Goal: Find specific page/section: Find specific page/section

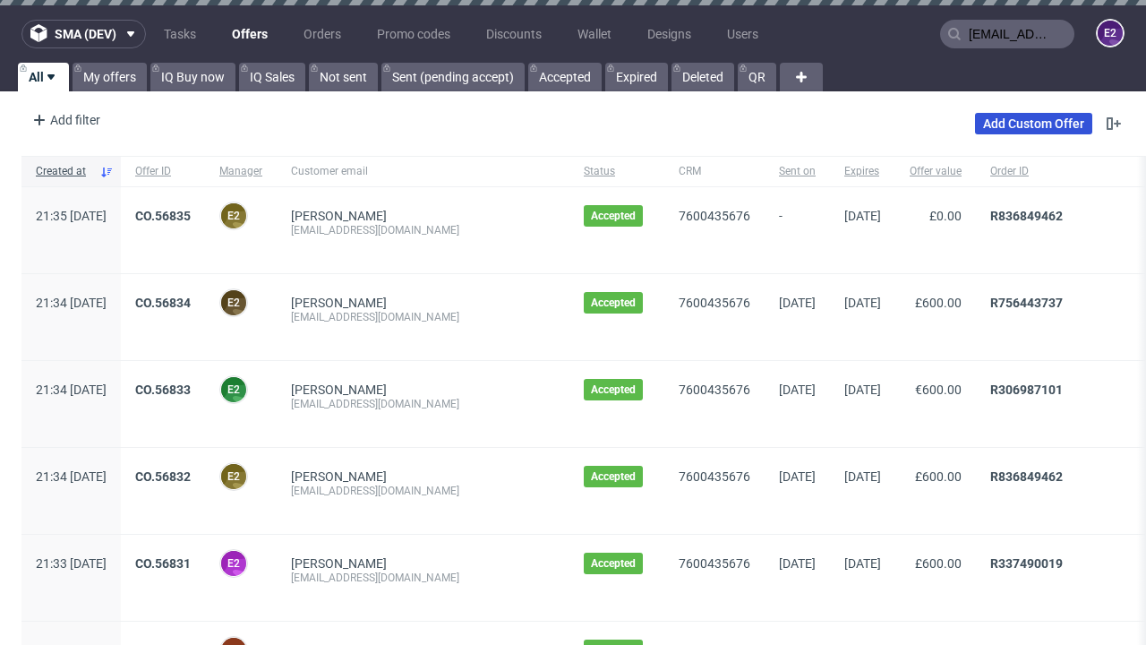
type input "[EMAIL_ADDRESS][DOMAIN_NAME]"
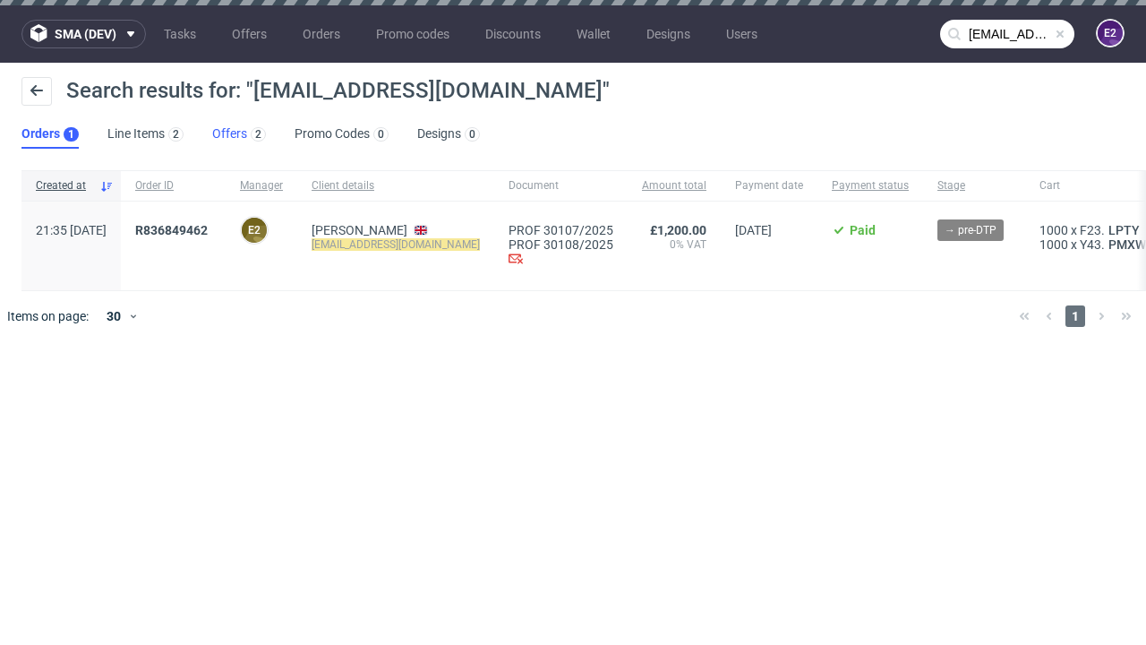
click at [239, 134] on link "Offers 2" at bounding box center [239, 134] width 54 height 29
